Goal: Task Accomplishment & Management: Manage account settings

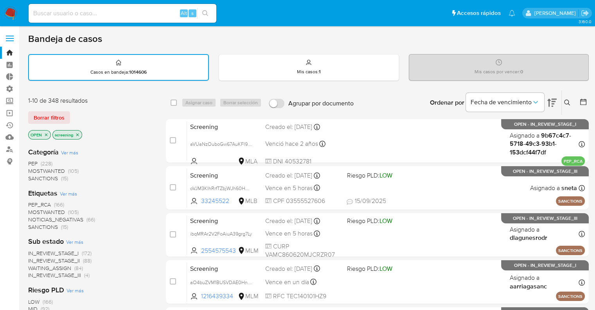
click at [12, 9] on img at bounding box center [10, 13] width 13 height 13
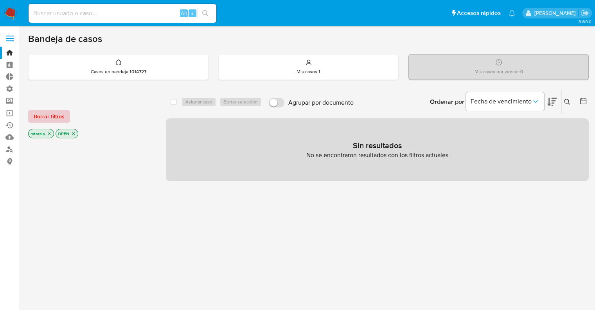
click at [69, 113] on button "Borrar filtros" at bounding box center [49, 116] width 42 height 13
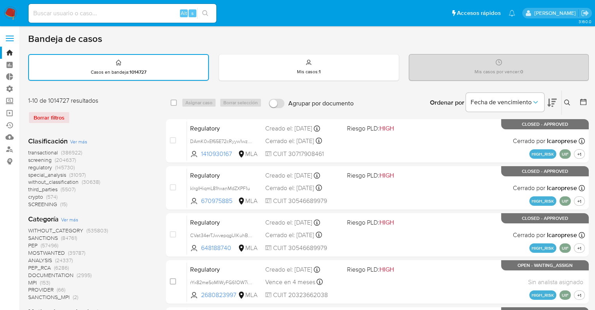
click at [553, 98] on icon at bounding box center [551, 102] width 9 height 9
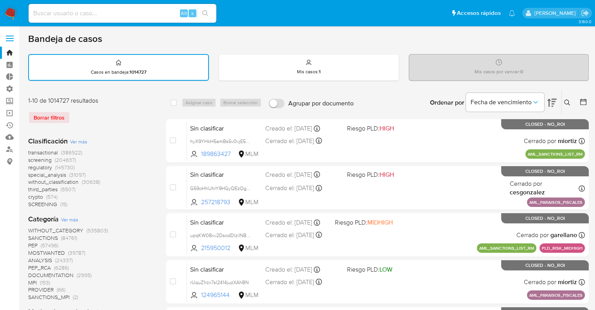
click at [30, 159] on span "screening" at bounding box center [39, 160] width 23 height 8
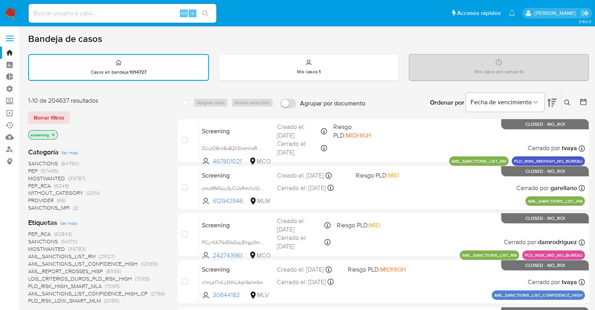
scroll to position [117, 0]
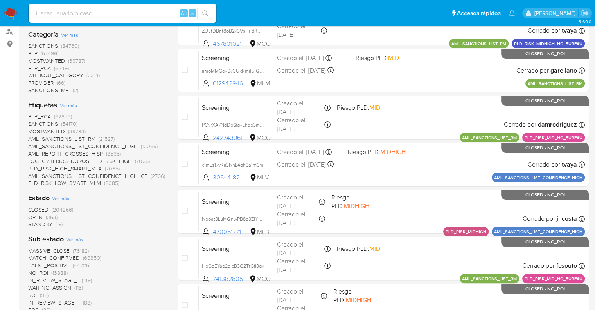
click at [32, 215] on span "OPEN" at bounding box center [35, 217] width 14 height 8
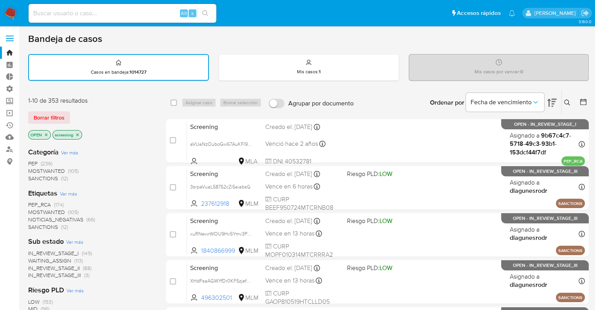
click at [114, 132] on div "OPEN screening" at bounding box center [90, 135] width 125 height 11
click at [33, 224] on span "SANCTIONS" at bounding box center [43, 227] width 30 height 8
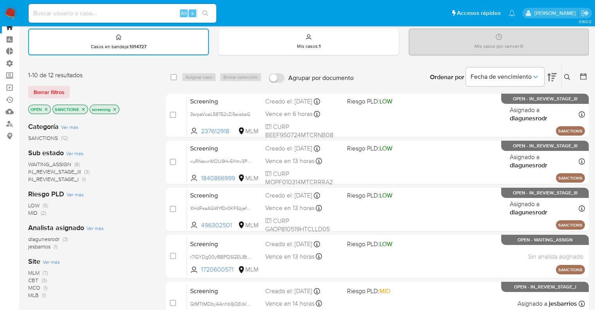
scroll to position [39, 0]
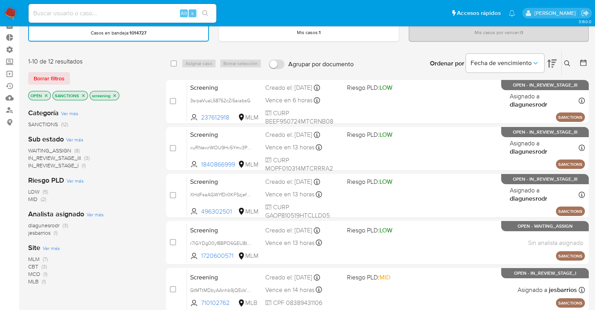
click at [32, 263] on span "CBT" at bounding box center [33, 266] width 10 height 8
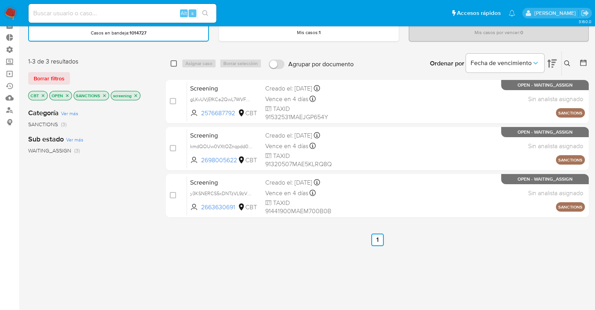
click at [171, 63] on input "checkbox" at bounding box center [174, 63] width 6 height 6
checkbox input "true"
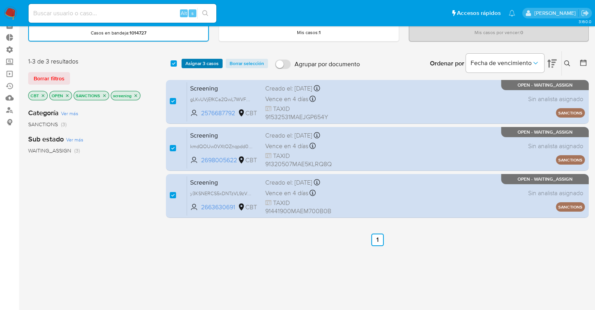
click at [187, 63] on span "Asignar 3 casos" at bounding box center [201, 63] width 33 height 8
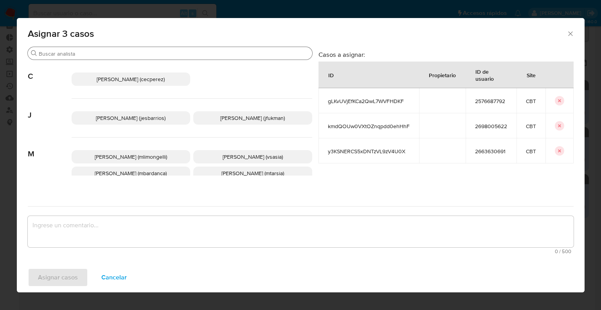
click at [148, 53] on input "Buscar" at bounding box center [174, 53] width 270 height 7
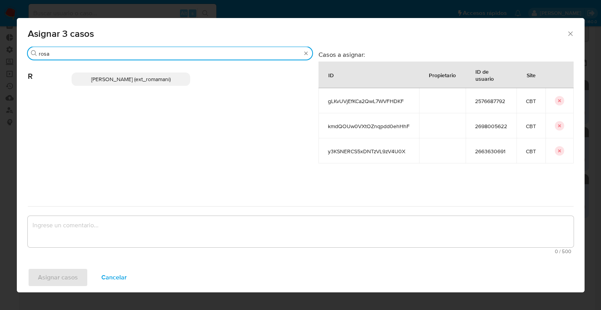
type input "rosa"
click at [171, 78] on p "Rosalia Mamani (ext_romamani)" at bounding box center [131, 78] width 119 height 13
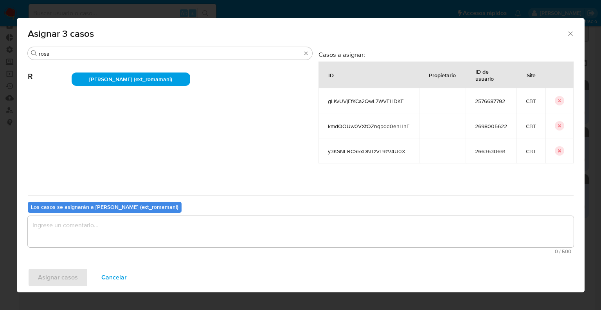
click at [145, 223] on textarea "assign-modal" at bounding box center [301, 231] width 546 height 31
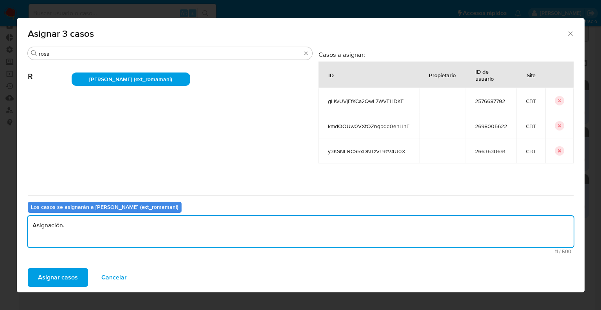
drag, startPoint x: 145, startPoint y: 223, endPoint x: 0, endPoint y: 219, distance: 145.2
click at [0, 219] on div "Asignar 3 casos Buscar rosa R Rosalia Mamani (ext_romamani) Casos a asignar: ID…" at bounding box center [300, 155] width 601 height 310
type textarea "Asignación."
click at [80, 268] on button "Asignar casos" at bounding box center [58, 277] width 60 height 19
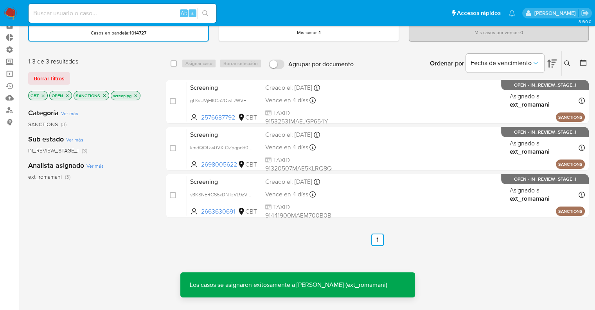
click at [398, 11] on ul "Pausado Ver notificaciones Alt s Accesos rápidos Presiona las siguientes teclas…" at bounding box center [272, 13] width 495 height 20
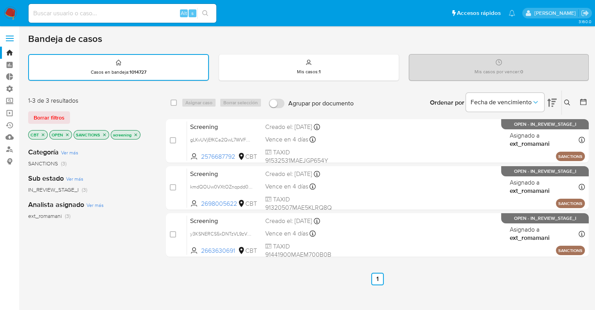
click at [41, 134] on icon "close-filter" at bounding box center [43, 134] width 5 height 5
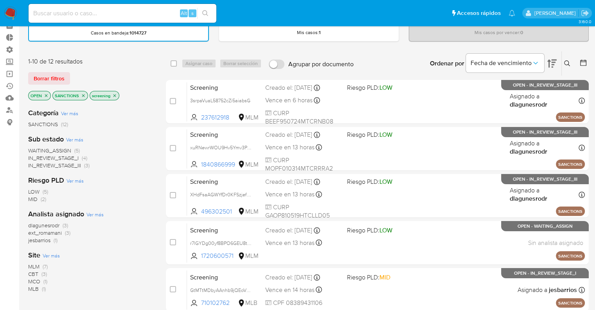
scroll to position [78, 0]
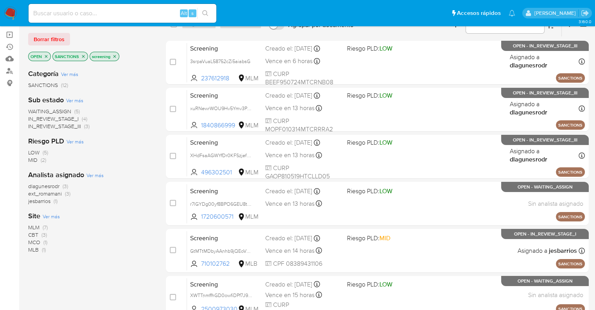
click at [31, 225] on span "MLM" at bounding box center [33, 227] width 11 height 8
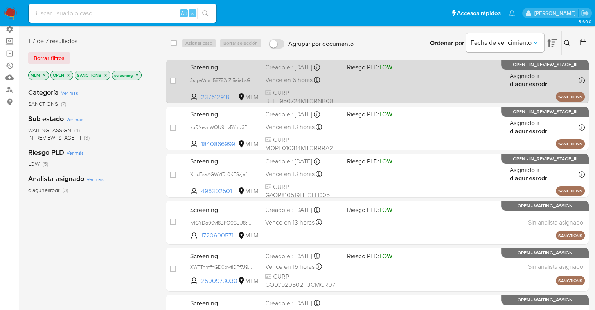
scroll to position [78, 0]
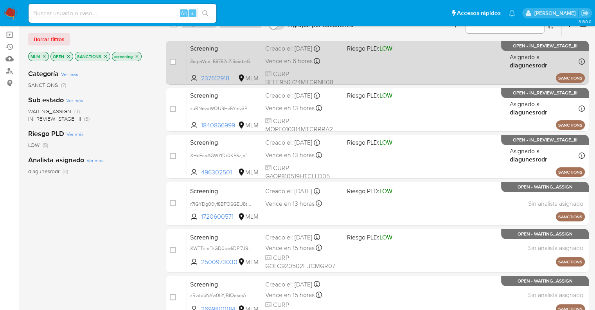
click at [247, 50] on span "Screening" at bounding box center [224, 48] width 69 height 10
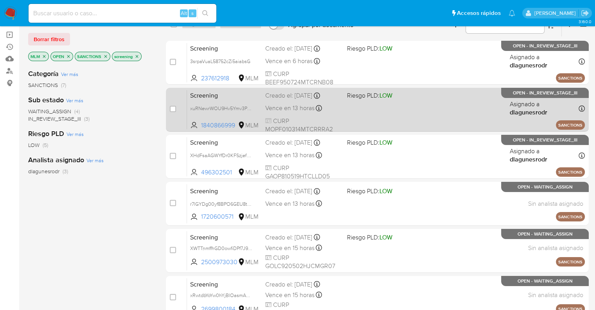
click at [246, 93] on span "Screening" at bounding box center [224, 95] width 69 height 10
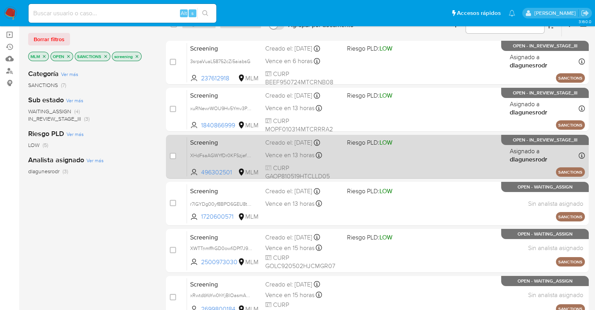
click at [238, 144] on span "Screening" at bounding box center [224, 142] width 69 height 10
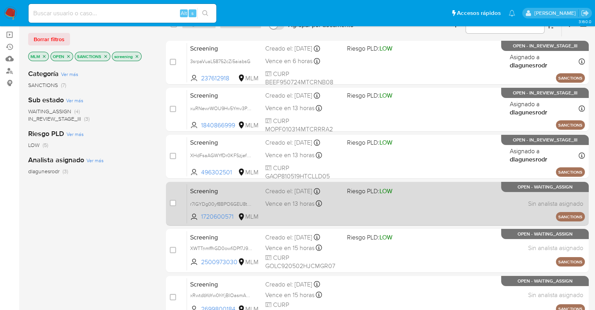
click at [239, 192] on span "Screening" at bounding box center [224, 190] width 69 height 10
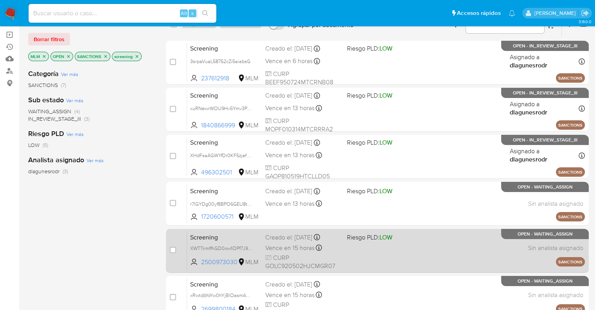
click at [230, 232] on span "Screening" at bounding box center [224, 236] width 69 height 10
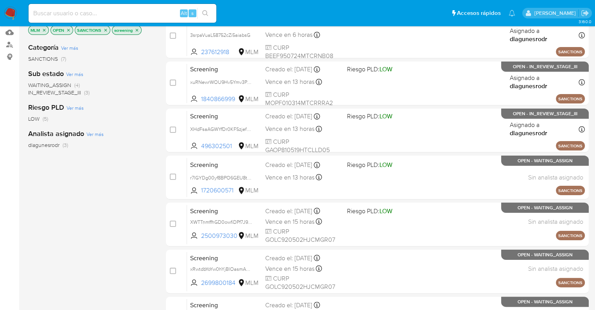
scroll to position [157, 0]
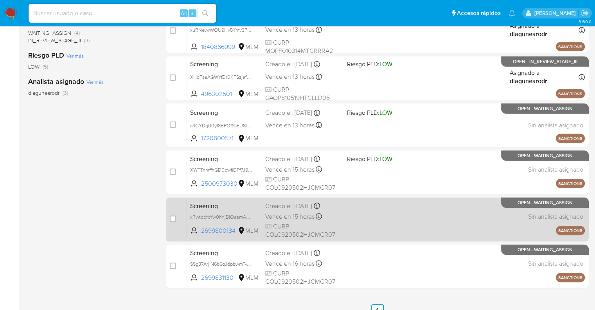
click at [235, 202] on span "Screening" at bounding box center [224, 205] width 69 height 10
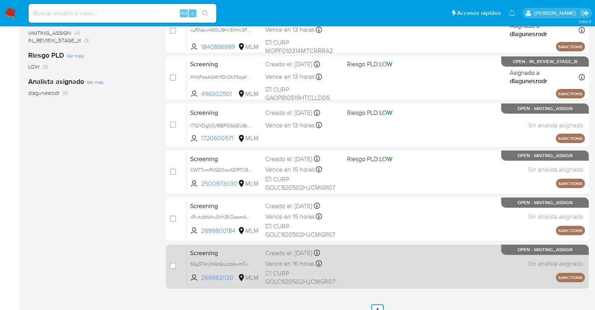
click at [244, 249] on span "Screening" at bounding box center [224, 252] width 69 height 10
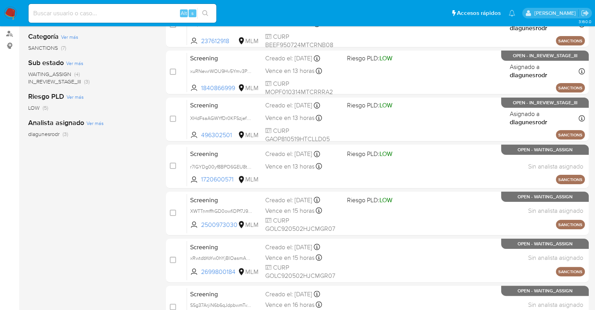
scroll to position [0, 0]
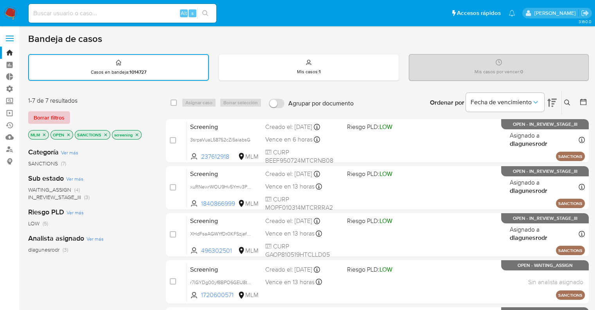
click at [60, 120] on span "Borrar filtros" at bounding box center [49, 117] width 31 height 11
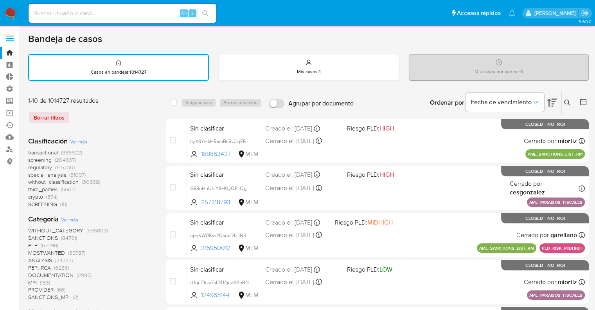
click at [32, 161] on span "screening" at bounding box center [39, 160] width 23 height 8
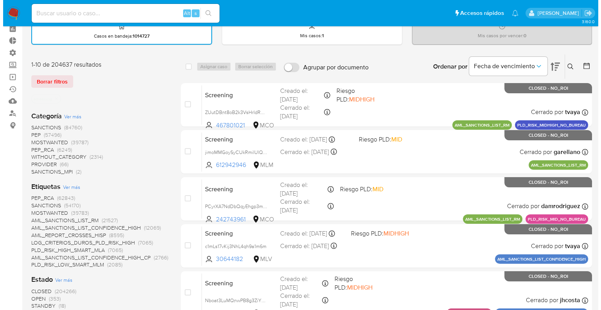
scroll to position [78, 0]
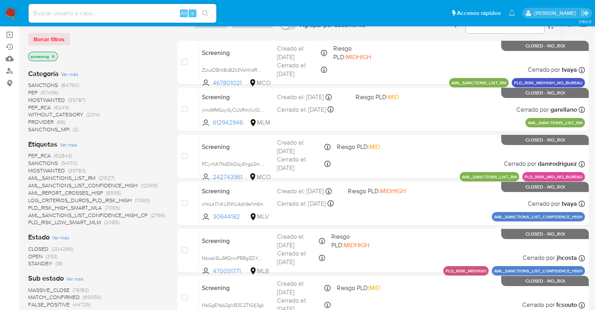
click at [30, 256] on span "OPEN" at bounding box center [35, 256] width 14 height 8
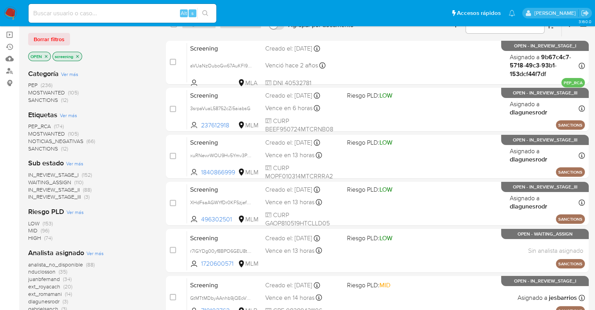
click at [32, 130] on span "MOSTWANTED" at bounding box center [46, 134] width 37 height 8
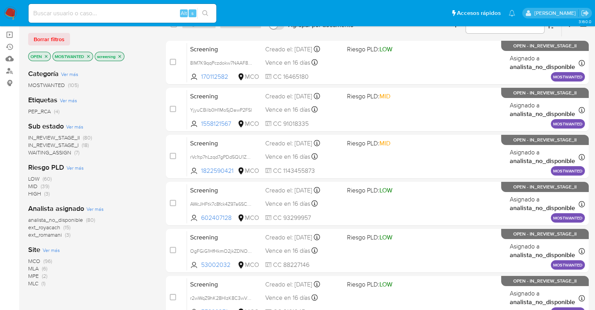
click at [29, 144] on span "IN_REVIEW_STAGE_I" at bounding box center [53, 145] width 50 height 8
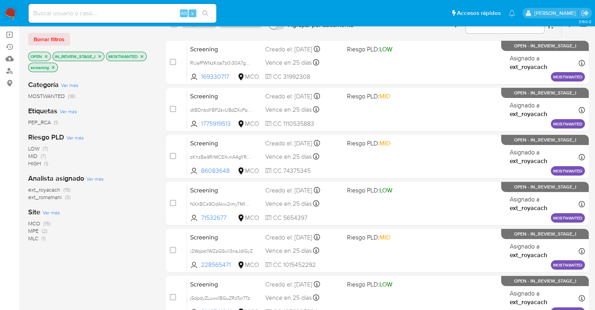
click at [101, 57] on icon "close-filter" at bounding box center [99, 56] width 5 height 5
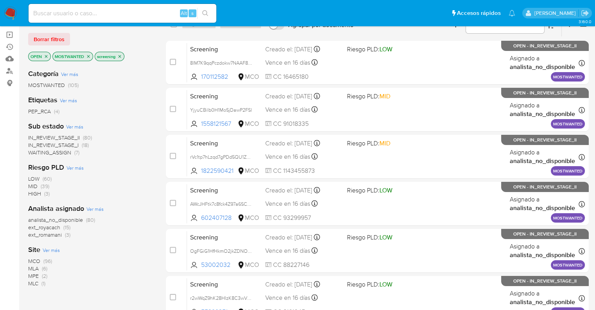
click at [145, 56] on div "OPEN MOSTWANTED screening" at bounding box center [90, 57] width 125 height 11
click at [137, 43] on div "Borrar filtros" at bounding box center [90, 39] width 125 height 13
click at [34, 151] on span "WAITING_ASSIGN" at bounding box center [49, 152] width 43 height 8
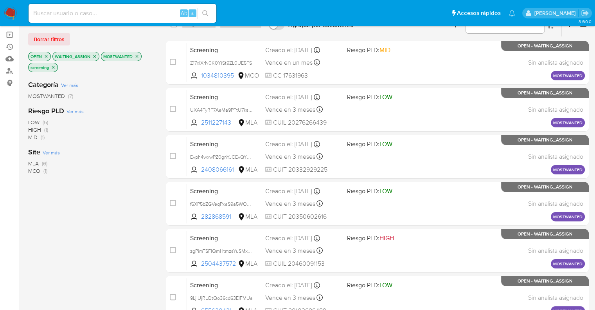
click at [94, 58] on p "WAITING_ASSIGN" at bounding box center [76, 56] width 46 height 9
click at [94, 56] on icon "close-filter" at bounding box center [94, 56] width 5 height 5
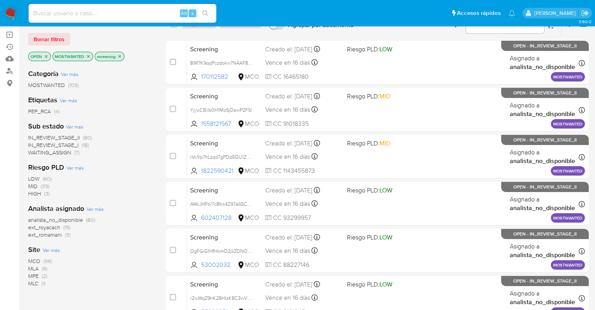
click at [34, 151] on span "WAITING_ASSIGN" at bounding box center [49, 152] width 43 height 8
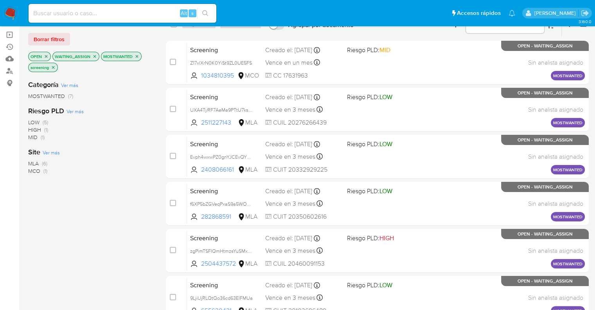
click at [47, 152] on span "Ver más" at bounding box center [51, 152] width 17 height 7
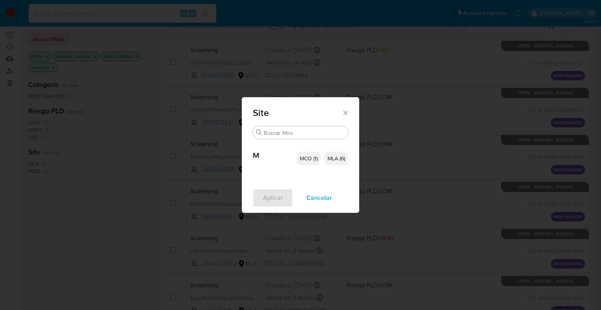
click at [311, 160] on span "MCO (1)" at bounding box center [309, 158] width 18 height 8
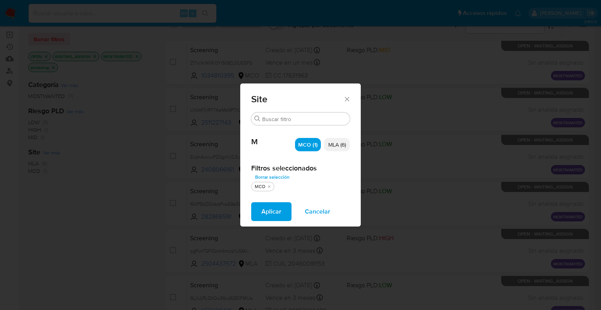
click at [280, 209] on span "Aplicar" at bounding box center [271, 211] width 20 height 17
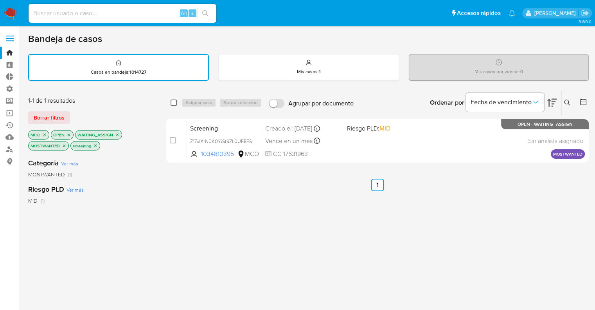
click at [173, 102] on input "checkbox" at bounding box center [174, 102] width 6 height 6
checkbox input "true"
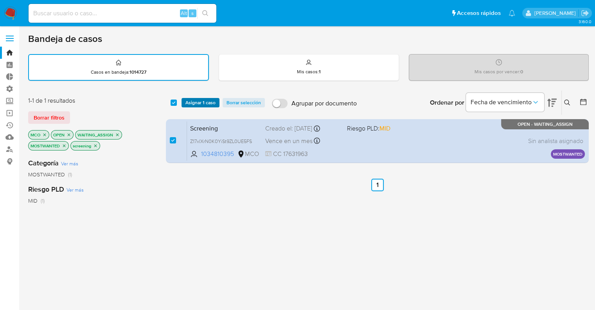
click at [186, 101] on span "Asignar 1 caso" at bounding box center [200, 103] width 30 height 8
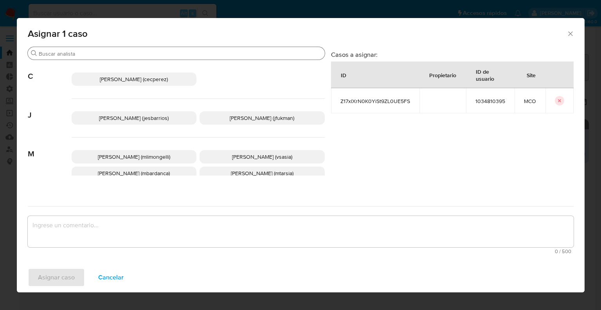
click at [159, 54] on input "Buscar" at bounding box center [180, 53] width 283 height 7
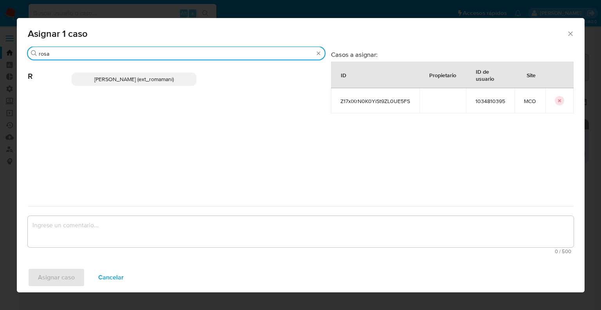
type input "rosa"
click at [167, 73] on p "Rosalia Mamani (ext_romamani)" at bounding box center [134, 78] width 125 height 13
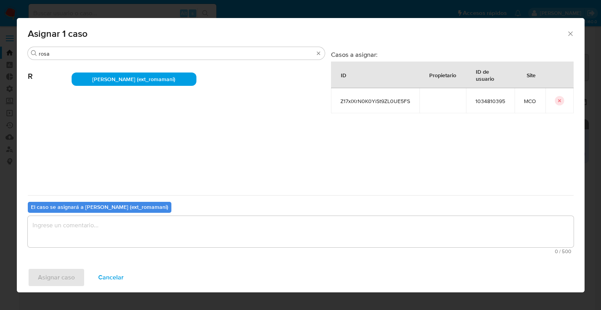
click at [174, 237] on textarea "assign-modal" at bounding box center [301, 231] width 546 height 31
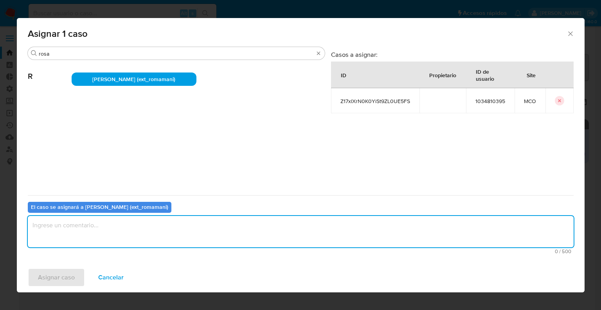
paste textarea "Asignación."
type textarea "Asignación."
click at [75, 271] on button "Asignar caso" at bounding box center [56, 277] width 57 height 19
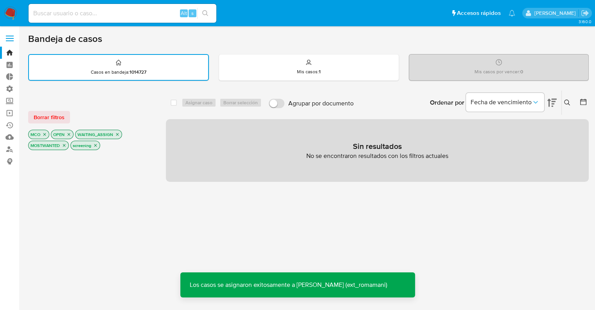
click at [142, 116] on div "Borrar filtros" at bounding box center [90, 117] width 125 height 13
click at [65, 118] on button "Borrar filtros" at bounding box center [49, 117] width 42 height 13
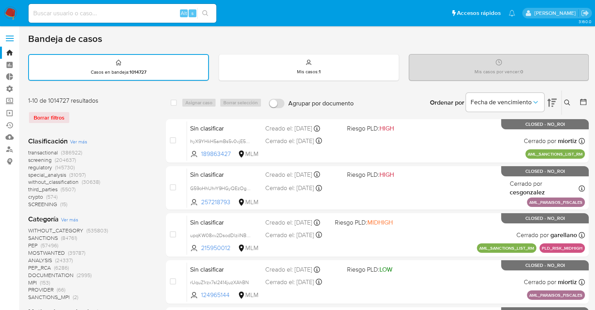
click at [28, 158] on span "screening" at bounding box center [39, 160] width 23 height 8
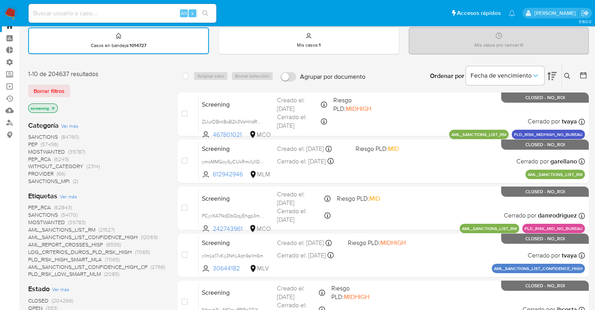
scroll to position [78, 0]
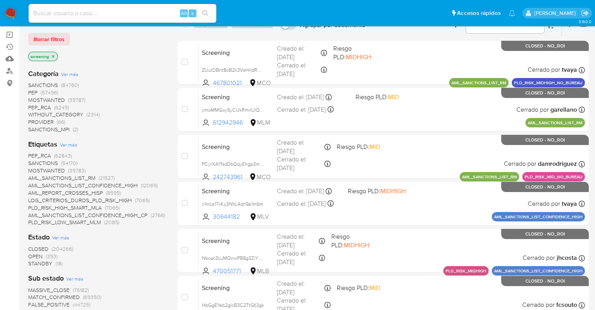
click at [33, 254] on span "OPEN" at bounding box center [35, 256] width 14 height 8
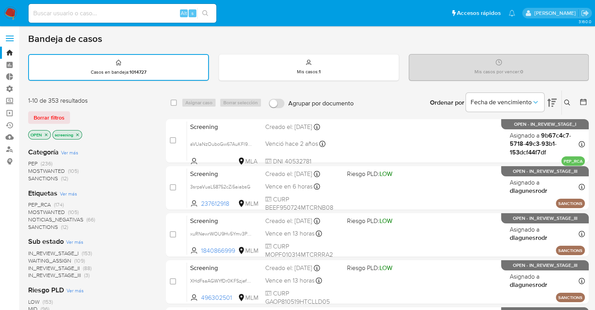
click at [31, 202] on span "PEP_RCA" at bounding box center [39, 204] width 23 height 8
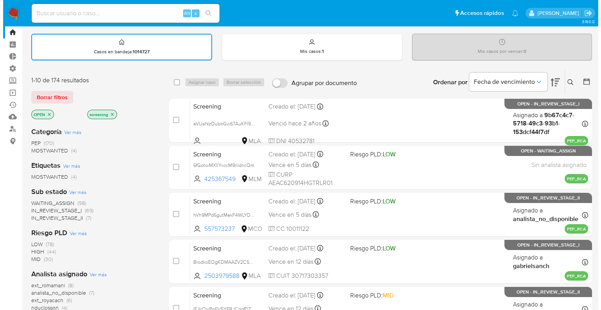
scroll to position [39, 0]
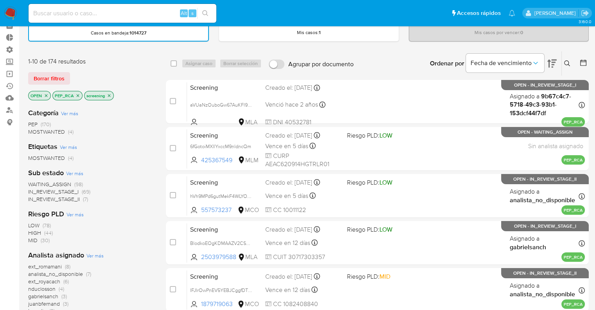
click at [35, 182] on span "WAITING_ASSIGN" at bounding box center [49, 184] width 43 height 8
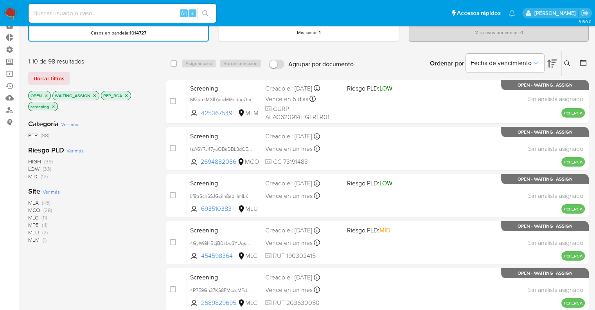
click at [47, 190] on span "Ver más" at bounding box center [51, 191] width 17 height 7
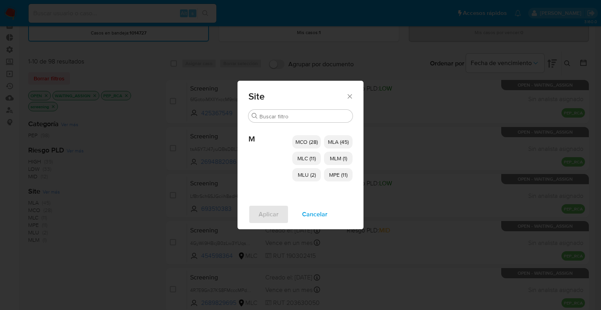
click at [297, 142] on span "MCO (28)" at bounding box center [306, 142] width 22 height 8
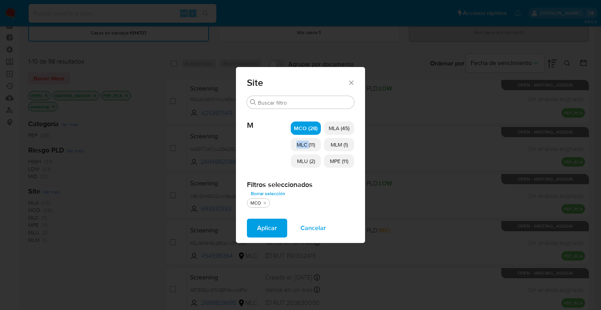
click at [297, 142] on span "MLC (11)" at bounding box center [306, 144] width 18 height 8
click at [299, 158] on span "MLU (2)" at bounding box center [306, 161] width 18 height 8
click at [329, 146] on p "MLM (1)" at bounding box center [339, 144] width 30 height 13
click at [331, 161] on span "MPE (11)" at bounding box center [339, 161] width 18 height 8
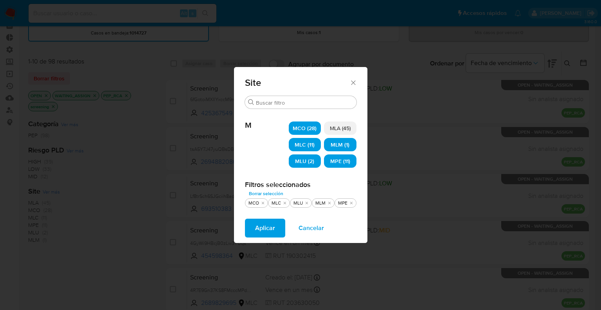
click at [277, 230] on button "Aplicar" at bounding box center [265, 227] width 40 height 19
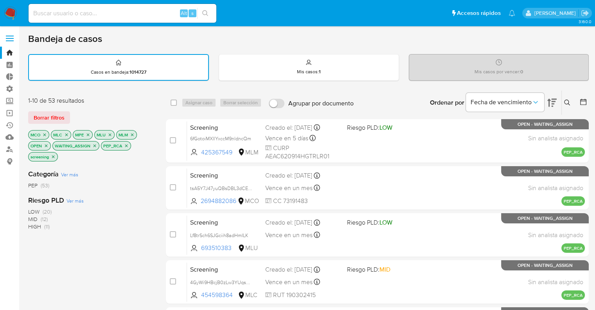
click at [422, 15] on ul "Pausado Ver notificaciones Alt s Accesos rápidos Presiona las siguientes teclas…" at bounding box center [272, 13] width 495 height 20
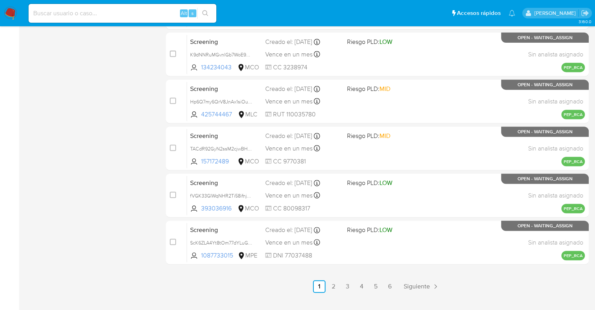
scroll to position [337, 0]
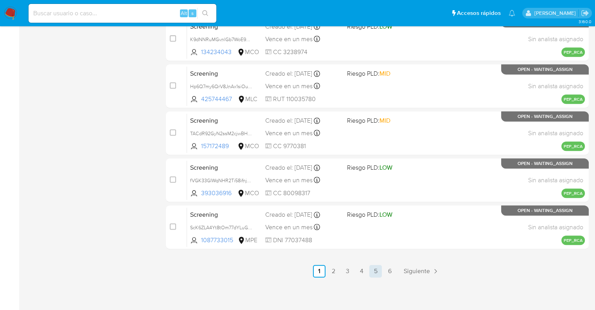
click at [375, 270] on link "5" at bounding box center [375, 271] width 13 height 13
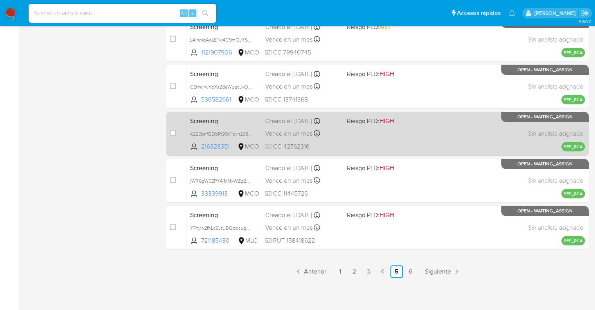
scroll to position [337, 0]
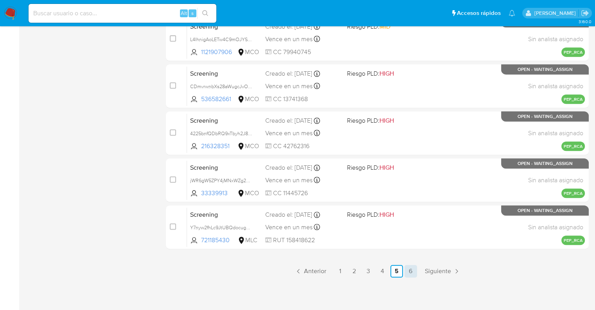
click at [412, 270] on link "6" at bounding box center [411, 271] width 13 height 13
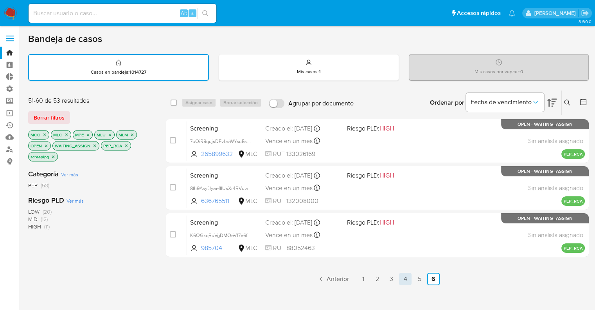
click at [404, 278] on link "4" at bounding box center [405, 278] width 13 height 13
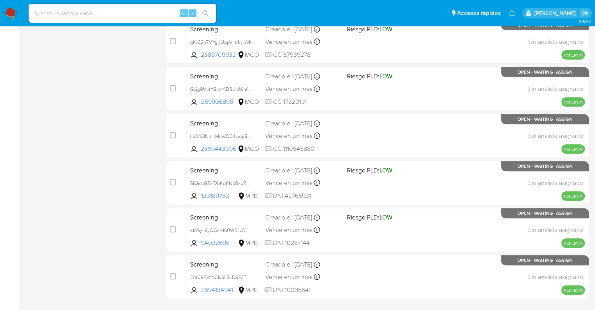
scroll to position [313, 0]
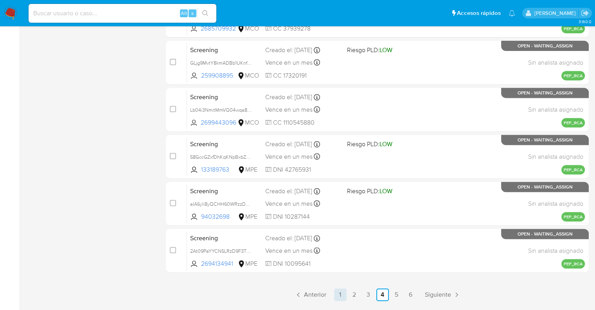
click at [344, 293] on link "1" at bounding box center [340, 294] width 13 height 13
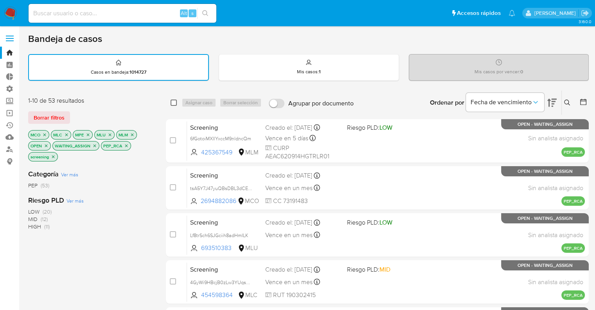
click at [175, 104] on input "checkbox" at bounding box center [174, 102] width 6 height 6
checkbox input "true"
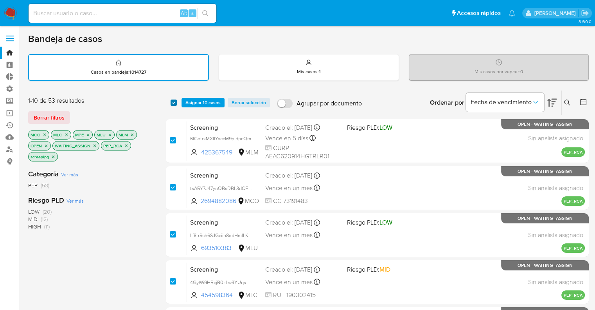
checkbox input "true"
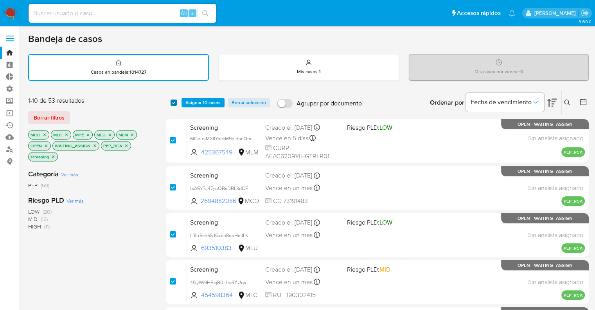
checkbox input "true"
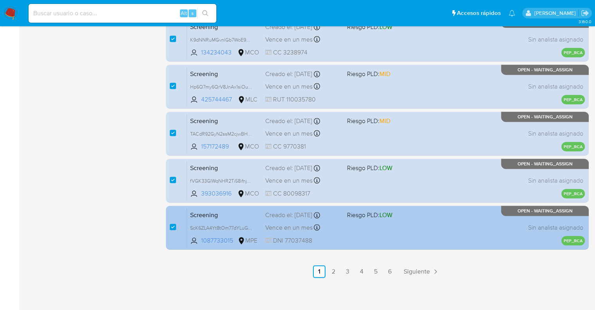
scroll to position [337, 0]
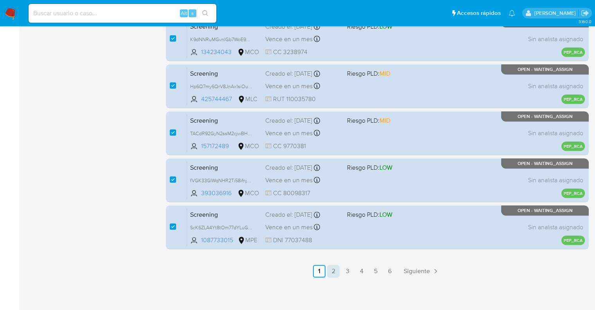
click at [332, 272] on link "2" at bounding box center [333, 271] width 13 height 13
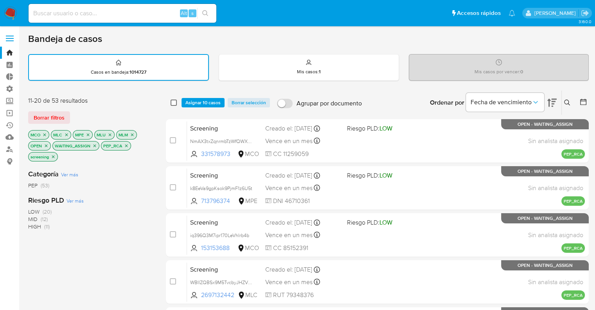
click at [173, 100] on input "checkbox" at bounding box center [174, 102] width 6 height 6
checkbox input "true"
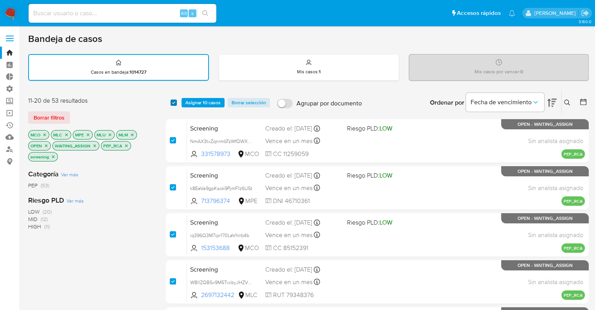
checkbox input "true"
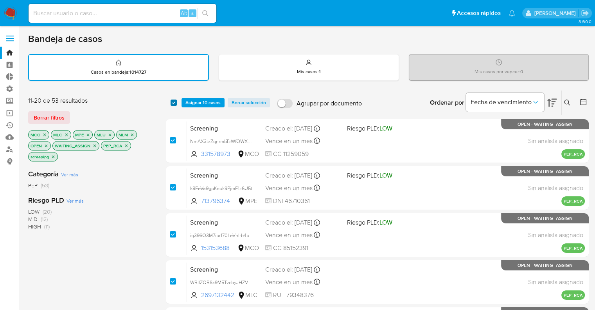
checkbox input "true"
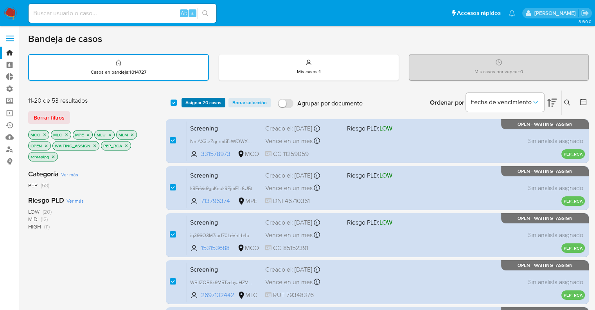
click at [185, 101] on button "Asignar 20 casos" at bounding box center [204, 102] width 44 height 9
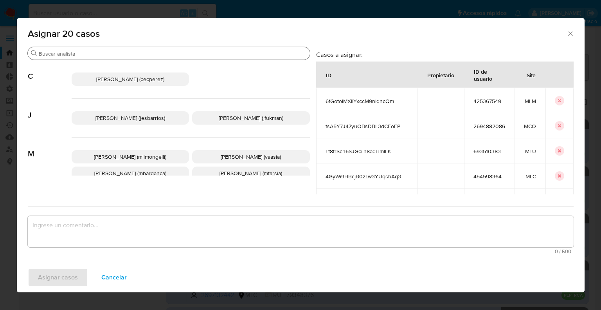
click at [137, 49] on div "Buscar" at bounding box center [169, 53] width 282 height 13
click at [136, 54] on input "Buscar" at bounding box center [173, 53] width 268 height 7
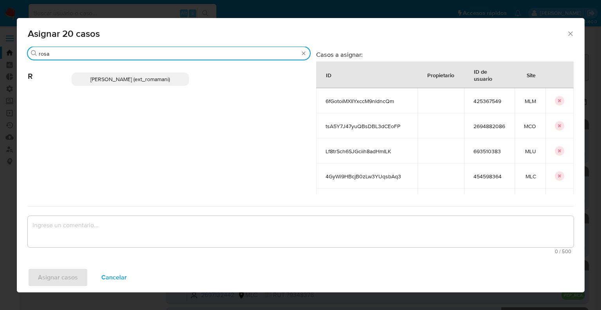
type input "rosa"
click at [157, 80] on span "Rosalia Mamani (ext_romamani)" at bounding box center [129, 79] width 79 height 8
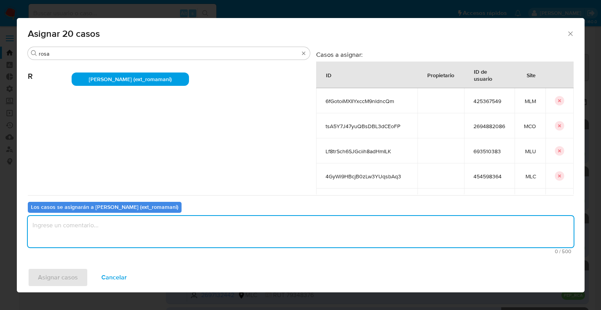
click at [149, 232] on textarea "assign-modal" at bounding box center [301, 231] width 546 height 31
paste textarea "Asignación."
type textarea "Asignación."
click at [83, 275] on button "Asignar casos" at bounding box center [58, 277] width 60 height 19
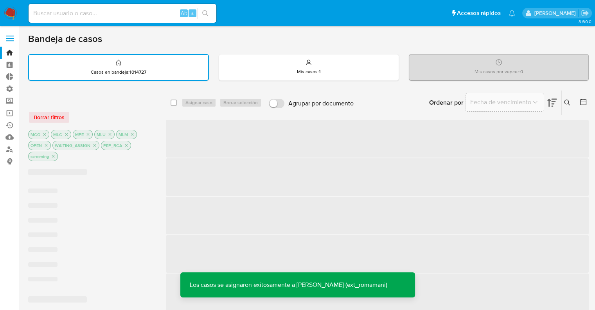
click at [407, 39] on div "Bandeja de casos" at bounding box center [308, 39] width 561 height 12
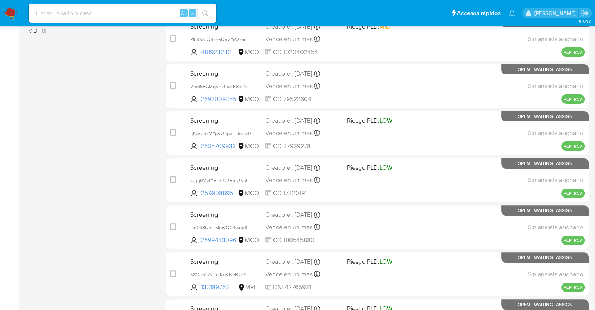
scroll to position [337, 0]
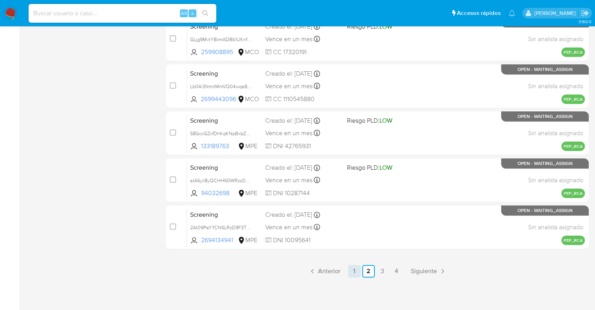
click at [351, 271] on link "1" at bounding box center [354, 271] width 13 height 13
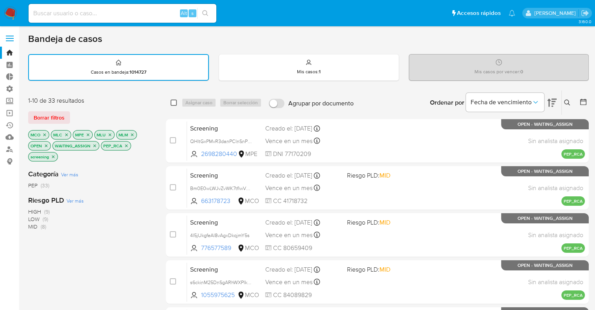
click at [175, 102] on input "checkbox" at bounding box center [174, 102] width 6 height 6
checkbox input "true"
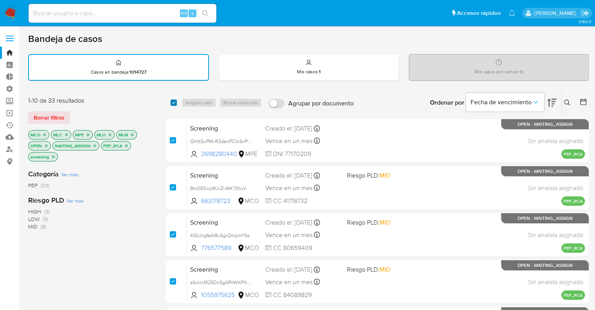
checkbox input "true"
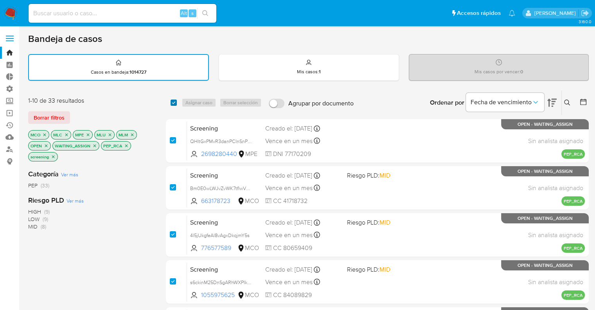
checkbox input "true"
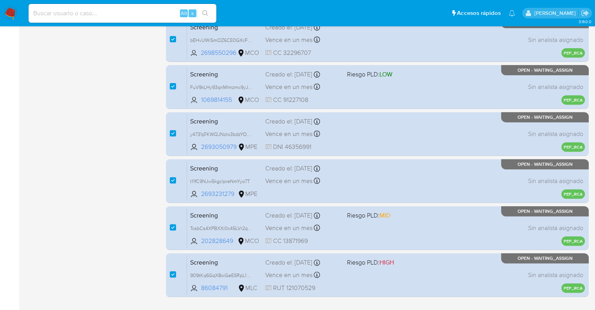
scroll to position [337, 0]
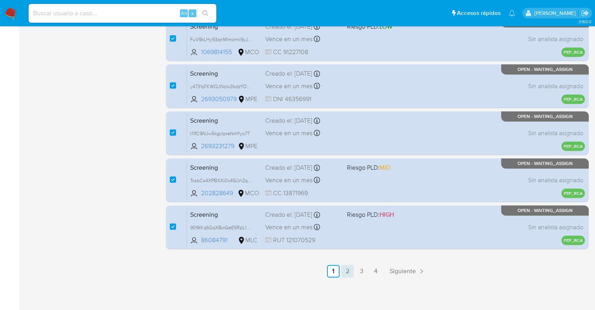
click at [347, 271] on link "2" at bounding box center [347, 271] width 13 height 13
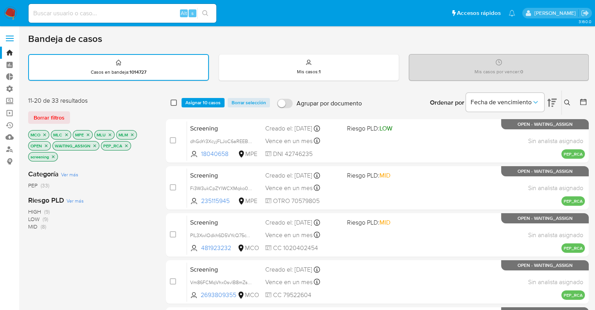
click at [173, 104] on input "checkbox" at bounding box center [174, 102] width 6 height 6
checkbox input "true"
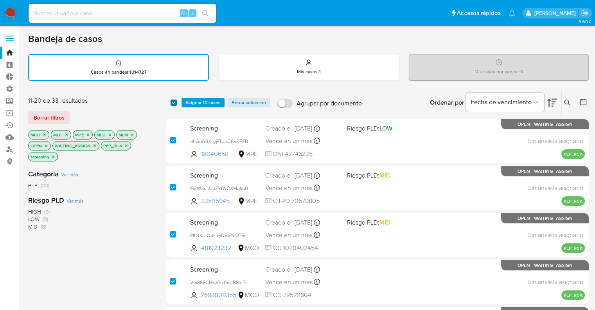
checkbox input "true"
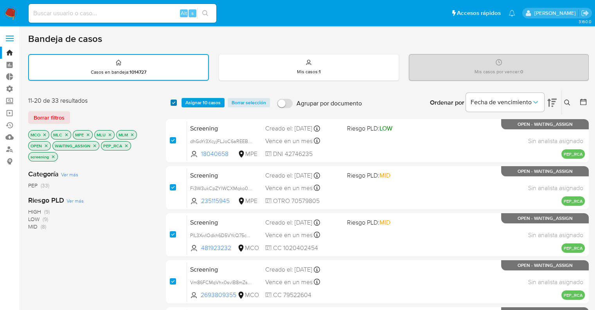
checkbox input "true"
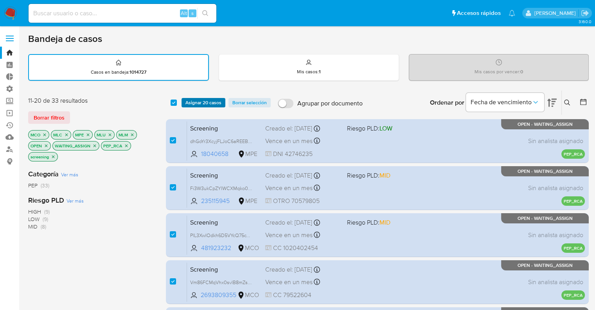
click at [189, 102] on span "Asignar 20 casos" at bounding box center [203, 103] width 36 height 8
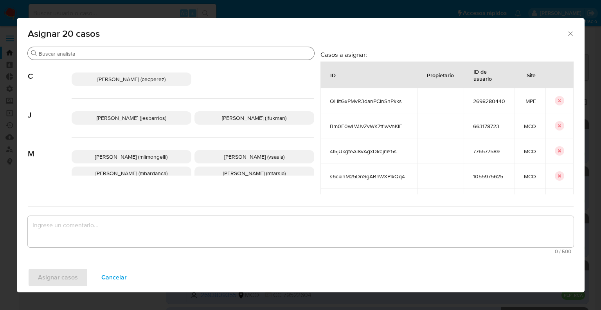
click at [146, 55] on input "Buscar" at bounding box center [175, 53] width 272 height 7
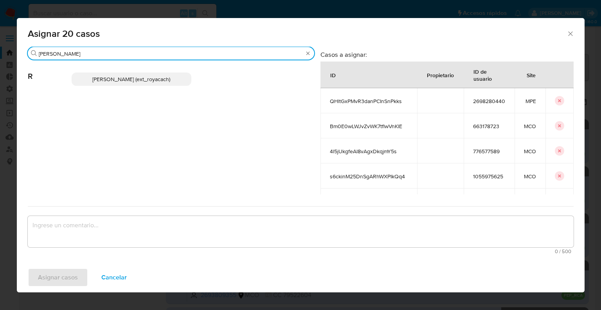
type input "romi"
click at [184, 79] on p "Romina Isabel Yacachury (ext_royacach)" at bounding box center [132, 78] width 120 height 13
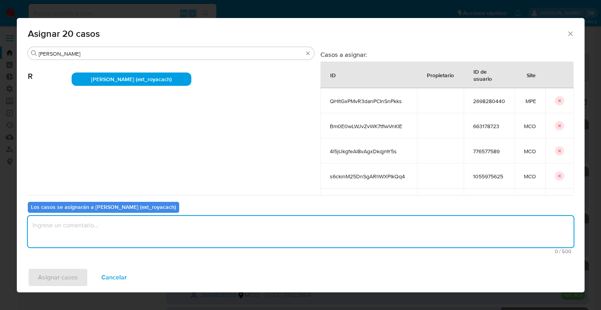
click at [137, 230] on textarea "assign-modal" at bounding box center [301, 231] width 546 height 31
paste textarea "Asignación."
type textarea "Asignación."
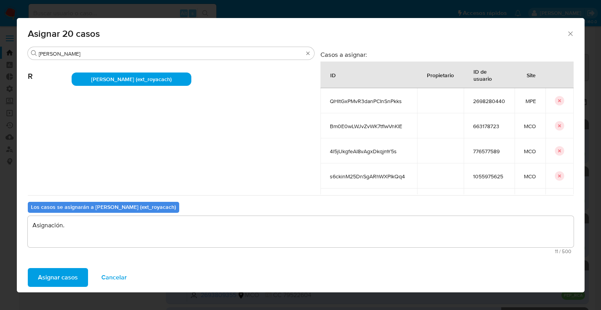
click at [80, 275] on button "Asignar casos" at bounding box center [58, 277] width 60 height 19
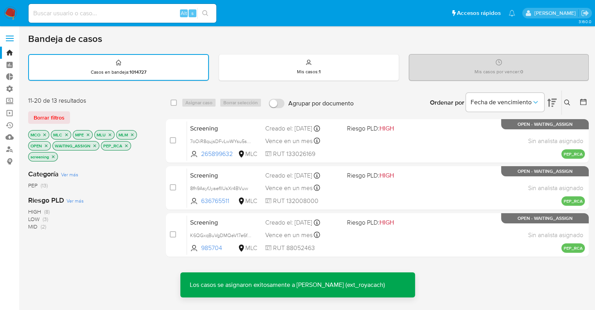
click at [150, 97] on div "11-20 de 13 resultados" at bounding box center [90, 100] width 125 height 9
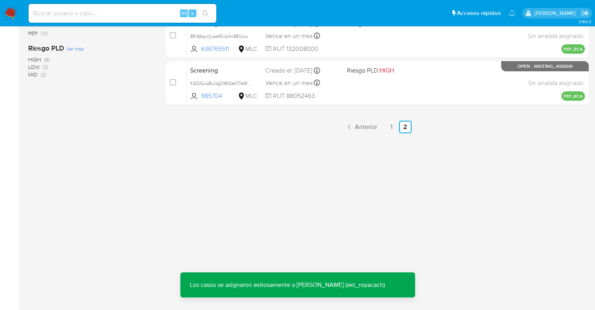
scroll to position [189, 0]
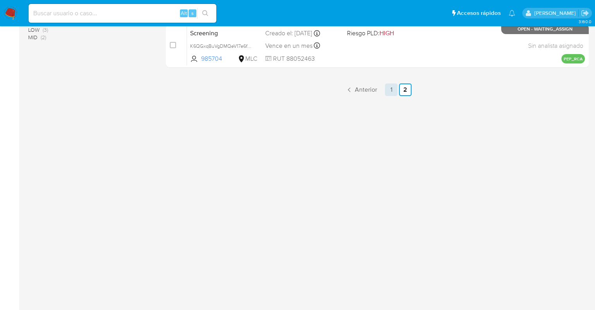
click at [392, 92] on link "1" at bounding box center [391, 89] width 13 height 13
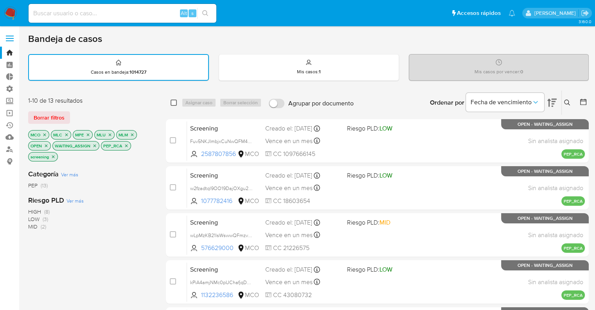
click at [175, 103] on input "checkbox" at bounding box center [174, 102] width 6 height 6
checkbox input "true"
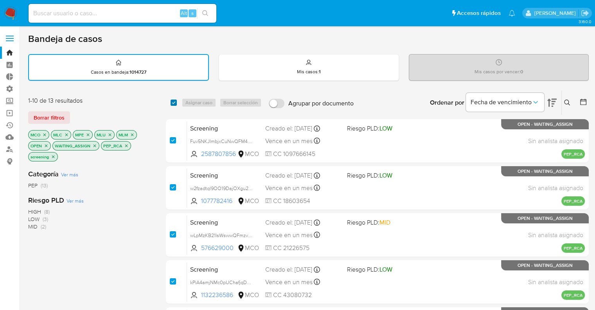
checkbox input "true"
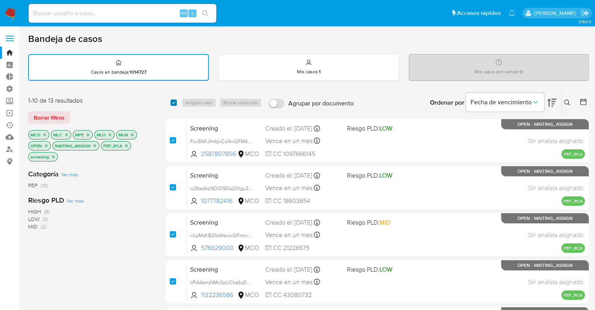
checkbox input "true"
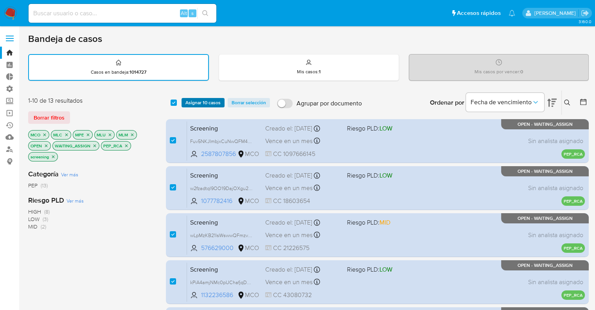
click at [189, 103] on span "Asignar 10 casos" at bounding box center [202, 103] width 35 height 8
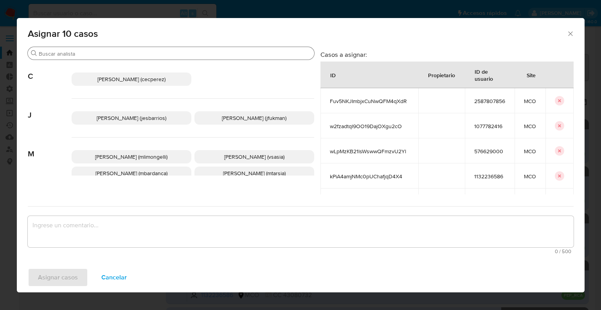
click at [131, 55] on input "Buscar" at bounding box center [175, 53] width 272 height 7
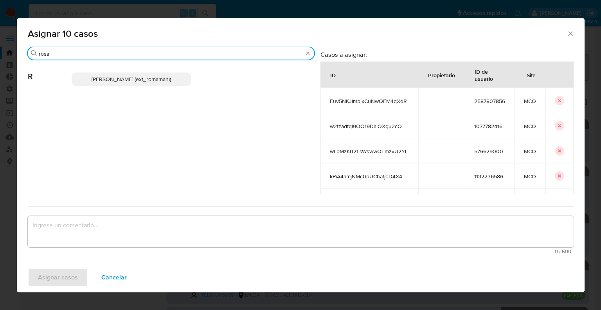
type input "rosa"
click at [172, 86] on p "Rosalia Mamani (ext_romamani)" at bounding box center [132, 78] width 120 height 13
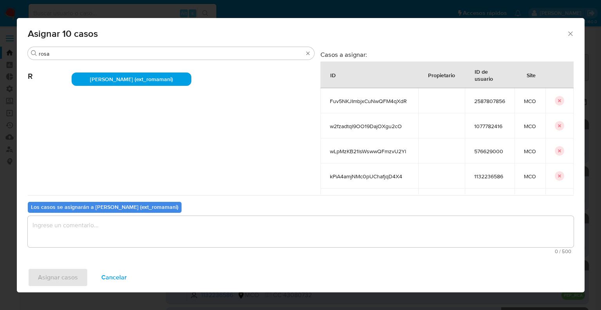
click at [146, 233] on textarea "assign-modal" at bounding box center [301, 231] width 546 height 31
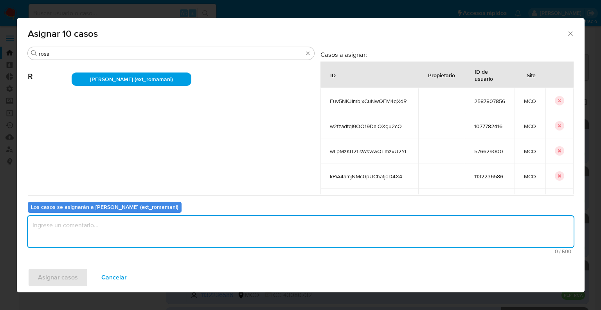
paste textarea "Asignación."
type textarea "Asignación."
click at [83, 269] on button "Asignar casos" at bounding box center [58, 277] width 60 height 19
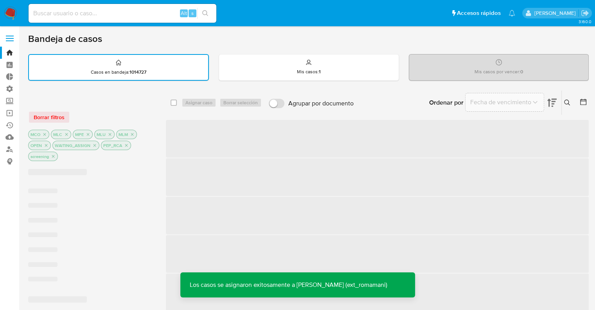
click at [93, 115] on div "Borrar filtros" at bounding box center [90, 117] width 125 height 13
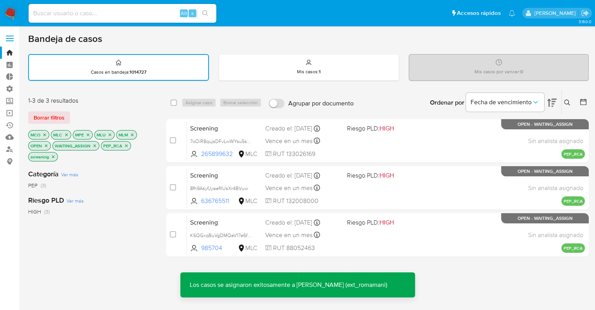
click at [65, 117] on button "Borrar filtros" at bounding box center [49, 117] width 42 height 13
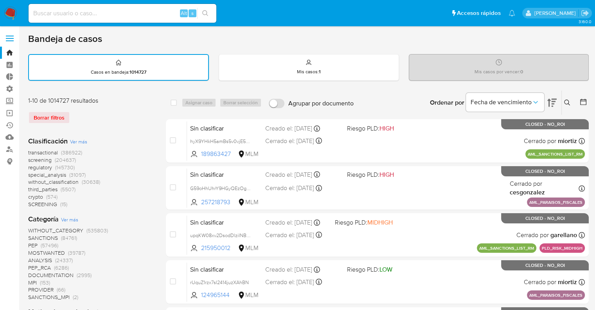
click at [28, 166] on span "regulatory" at bounding box center [40, 167] width 24 height 8
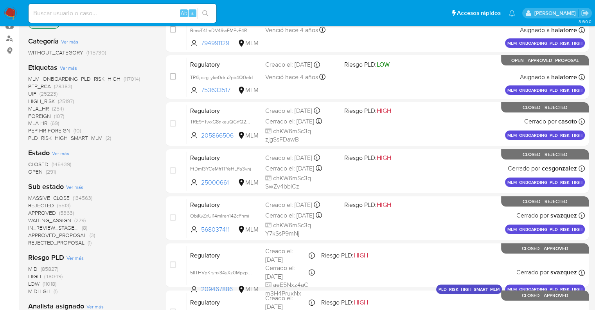
scroll to position [117, 0]
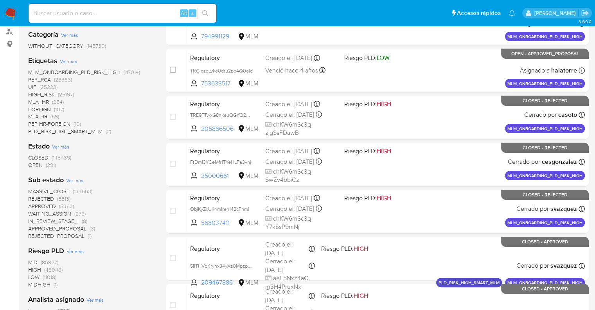
click at [34, 162] on span "OPEN" at bounding box center [35, 165] width 14 height 8
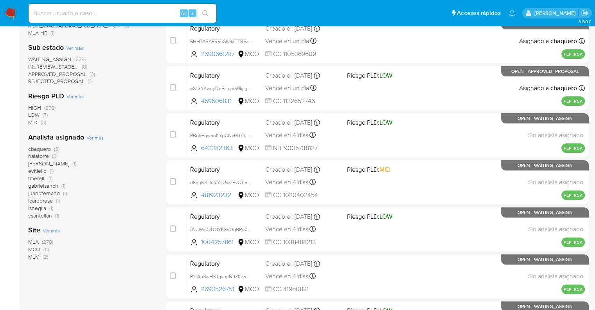
scroll to position [196, 0]
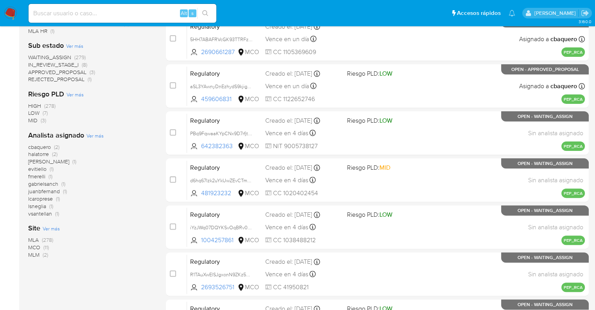
click at [34, 245] on span "MCO" at bounding box center [34, 247] width 12 height 8
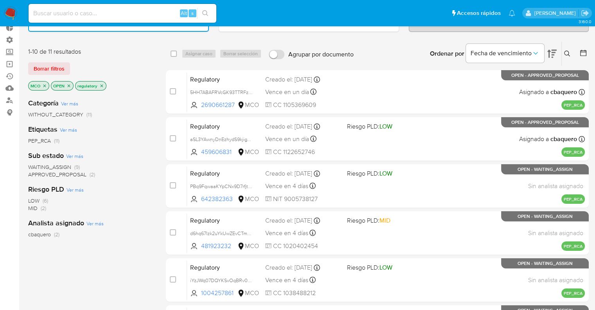
scroll to position [39, 0]
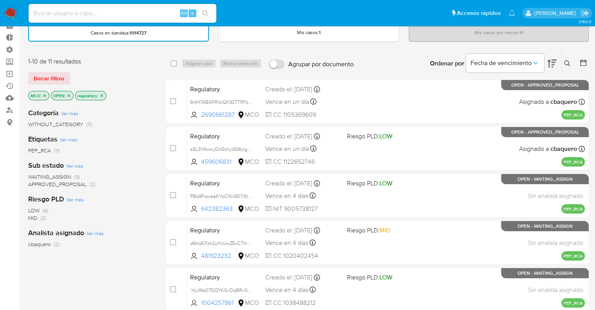
click at [36, 175] on span "WAITING_ASSIGN" at bounding box center [49, 177] width 43 height 8
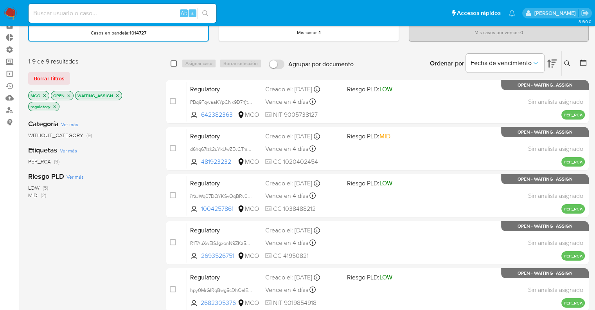
click at [173, 62] on input "checkbox" at bounding box center [174, 63] width 6 height 6
checkbox input "true"
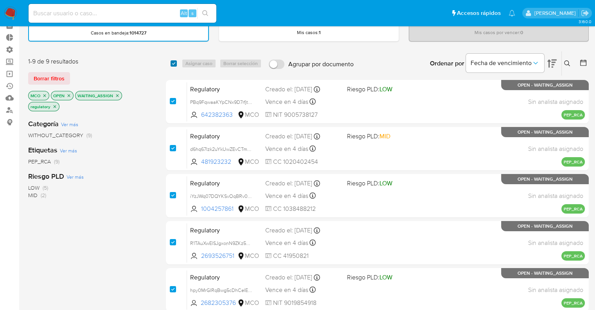
checkbox input "true"
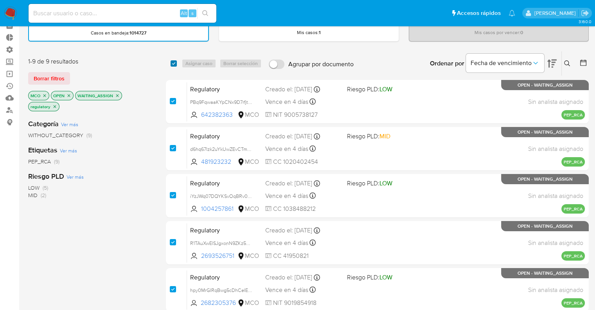
checkbox input "true"
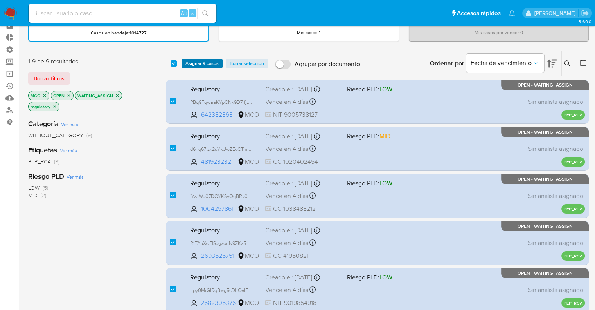
click at [191, 62] on span "Asignar 9 casos" at bounding box center [201, 63] width 33 height 8
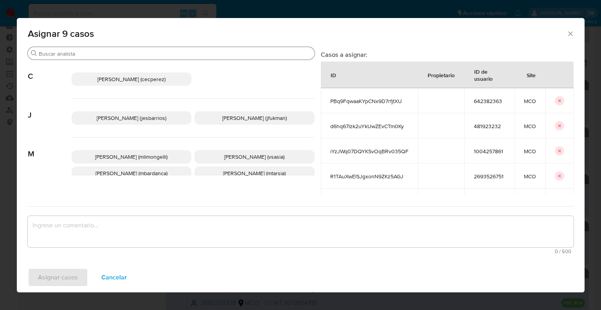
click at [131, 51] on input "Buscar" at bounding box center [175, 53] width 273 height 7
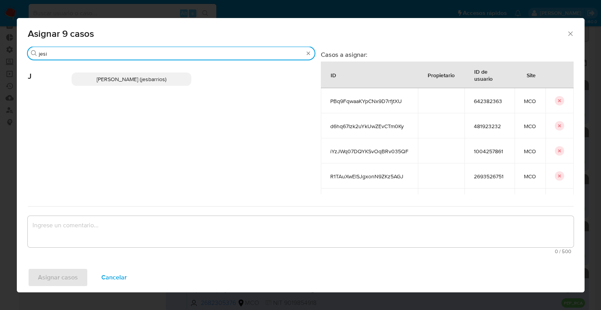
type input "jesi"
click at [171, 75] on p "Jesica Iris Barrios Leita (jesbarrios)" at bounding box center [132, 78] width 120 height 13
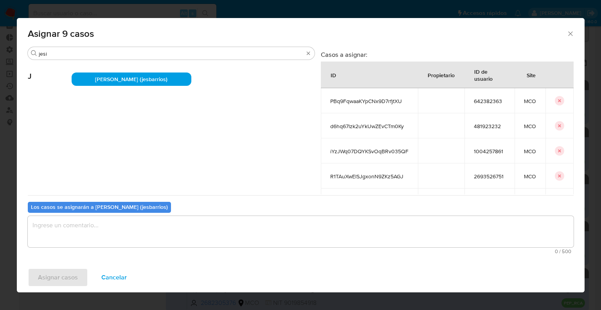
click at [130, 238] on textarea "assign-modal" at bounding box center [301, 231] width 546 height 31
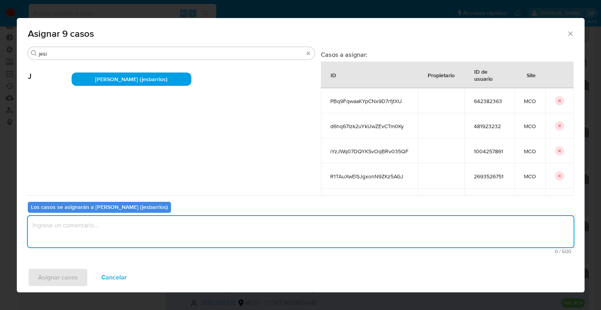
paste textarea "Asignación."
type textarea "Asignación."
click at [77, 275] on button "Asignar casos" at bounding box center [58, 277] width 60 height 19
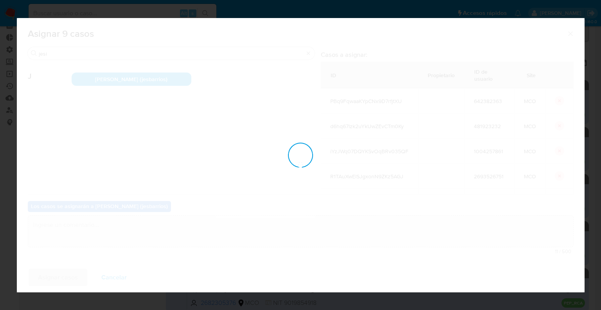
checkbox input "false"
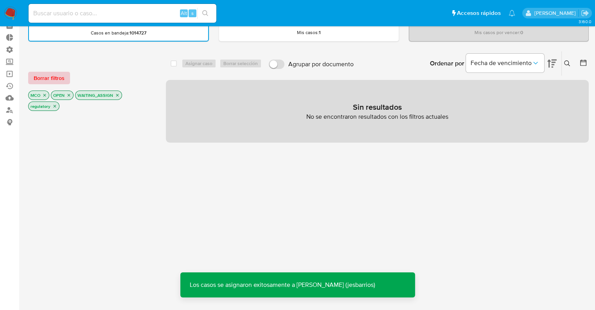
click at [63, 79] on span "Borrar filtros" at bounding box center [49, 77] width 31 height 11
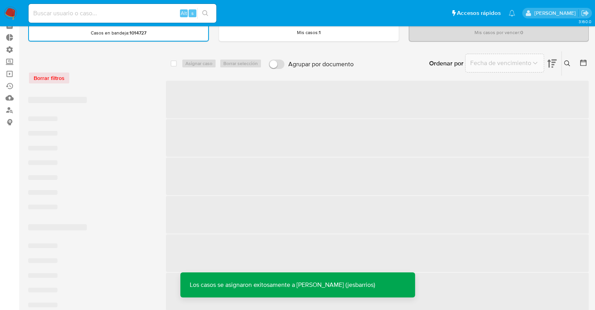
click at [109, 77] on div "Borrar filtros" at bounding box center [90, 78] width 125 height 13
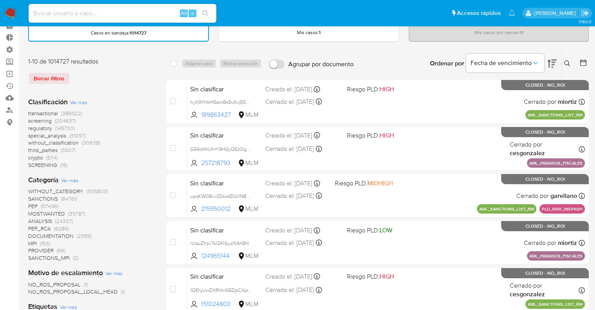
click at [29, 121] on span "screening" at bounding box center [39, 121] width 23 height 8
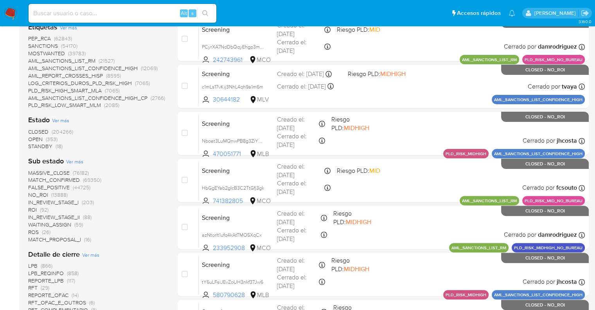
scroll to position [196, 0]
click at [32, 136] on span "OPEN" at bounding box center [35, 139] width 14 height 8
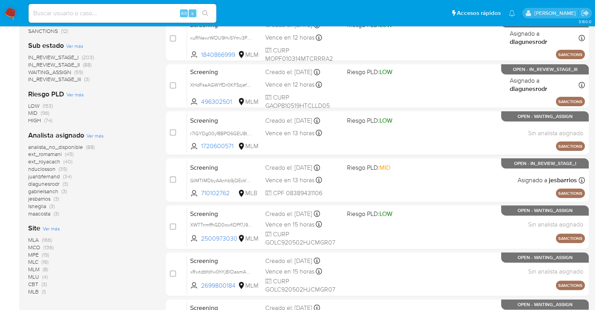
click at [126, 138] on div "Analista asignado Ver más analista_no_disponible (88) ext_romamani (45) ext_roy…" at bounding box center [90, 173] width 125 height 86
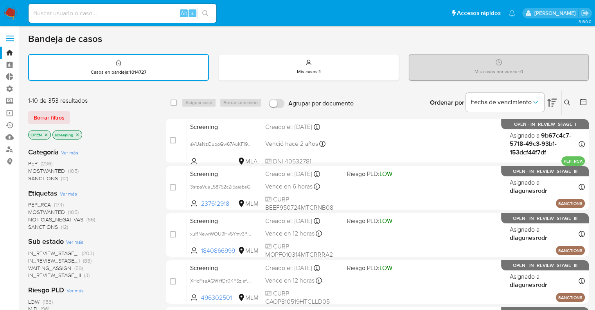
click at [91, 112] on div "Borrar filtros" at bounding box center [90, 117] width 125 height 13
click at [71, 113] on div "Borrar filtros" at bounding box center [90, 117] width 125 height 13
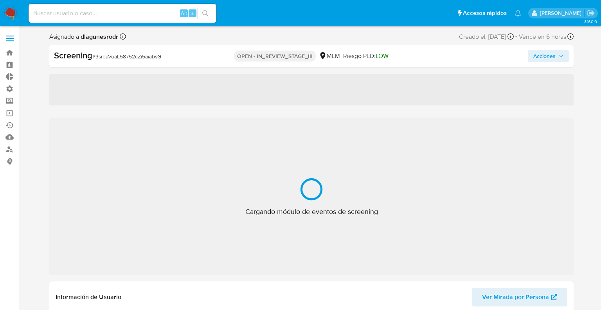
select select "10"
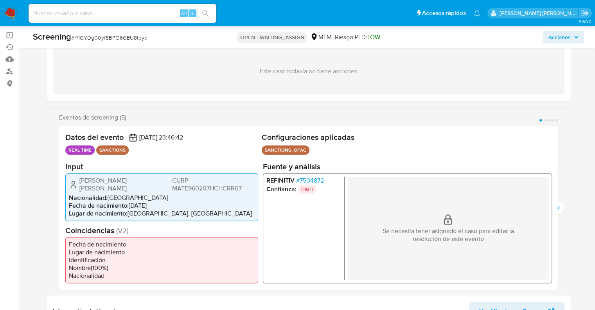
scroll to position [78, 0]
click at [561, 207] on icon "Siguiente" at bounding box center [558, 207] width 6 height 6
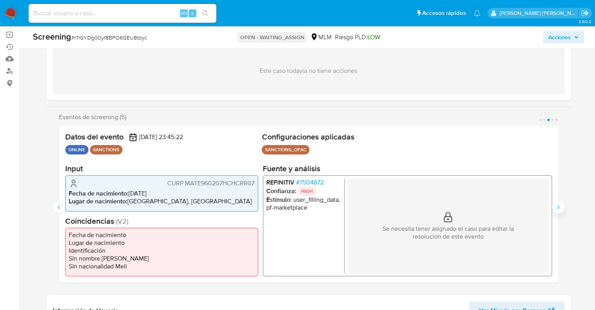
click at [561, 207] on icon "Siguiente" at bounding box center [558, 207] width 6 height 6
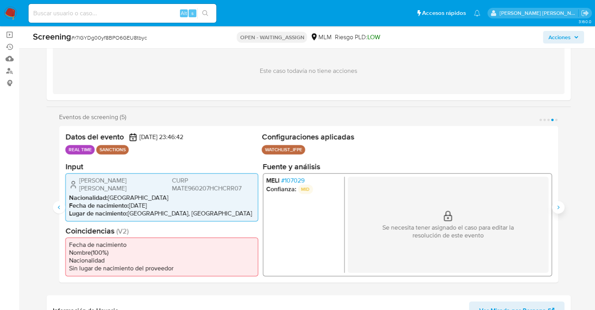
click at [561, 207] on icon "Siguiente" at bounding box center [558, 207] width 6 height 6
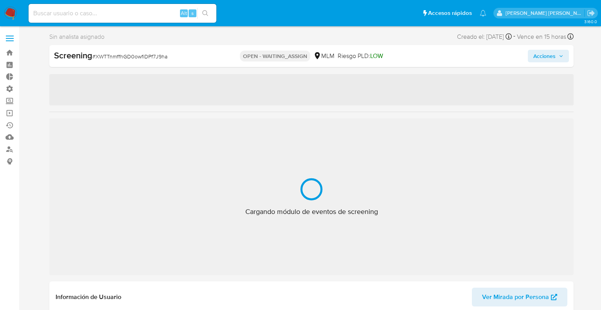
select select "10"
